Goal: Task Accomplishment & Management: Manage account settings

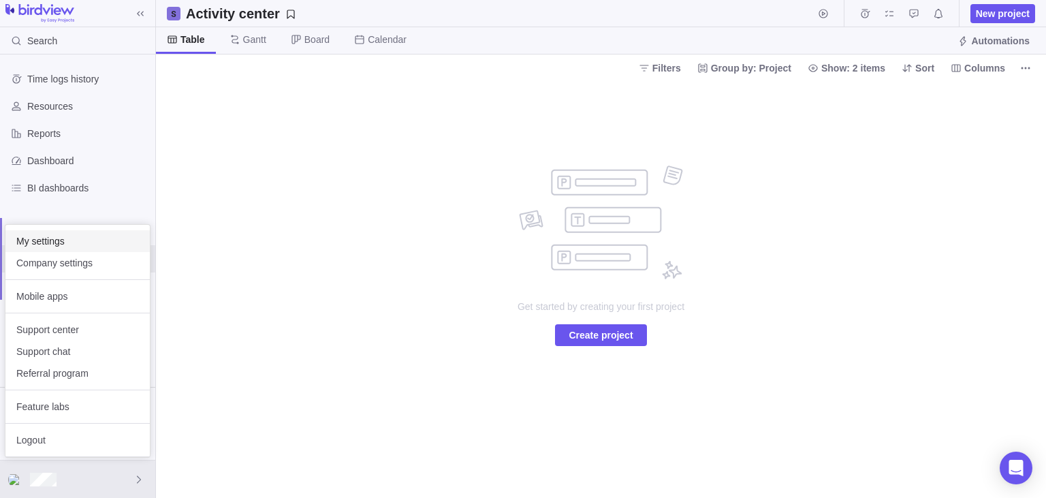
click at [77, 240] on span "My settings" at bounding box center [77, 241] width 123 height 14
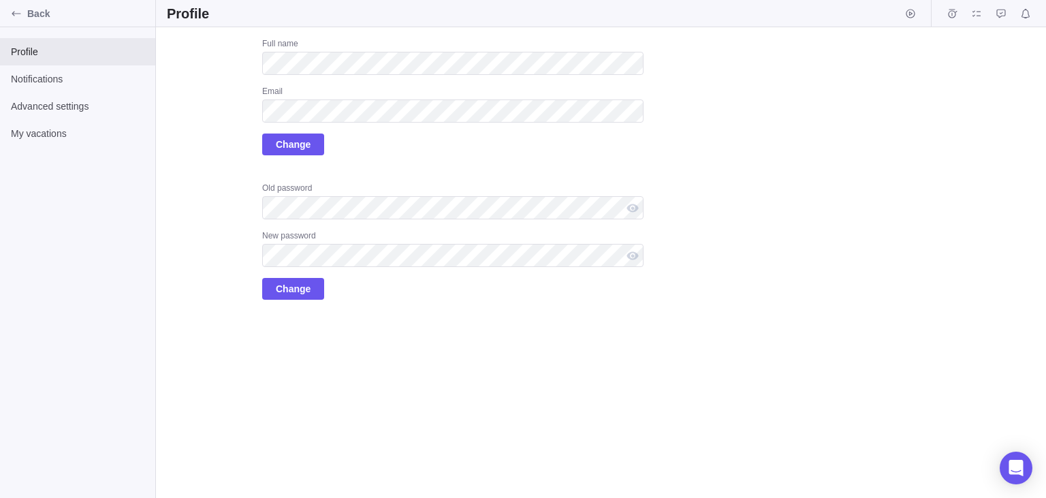
click at [273, 320] on div "Upload Full name Email Change Old password New password Change" at bounding box center [601, 262] width 890 height 471
click at [219, 138] on div "Upload Full name Email Change Old password New password Change" at bounding box center [405, 169] width 477 height 262
